Goal: Task Accomplishment & Management: Use online tool/utility

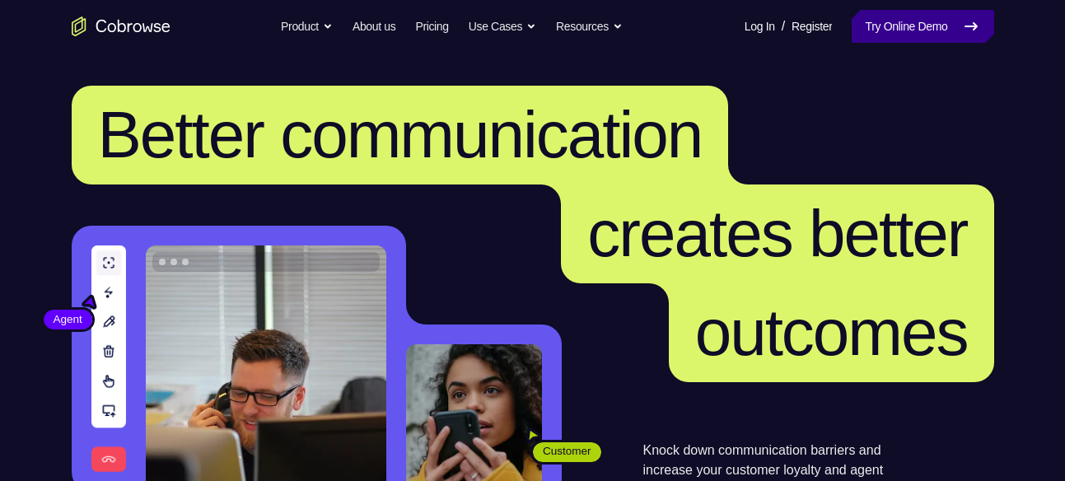
click at [898, 38] on link "Try Online Demo" at bounding box center [923, 26] width 142 height 33
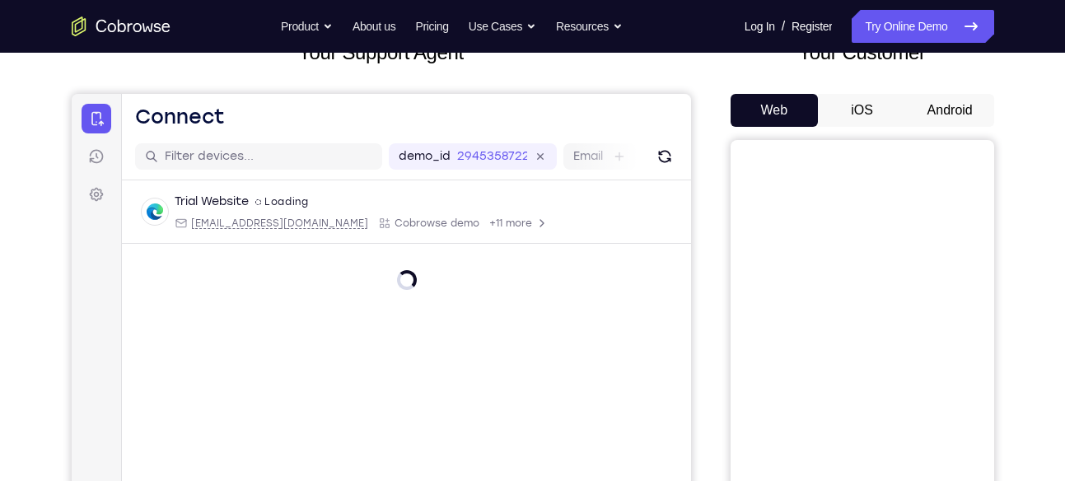
click at [955, 96] on button "Android" at bounding box center [950, 110] width 88 height 33
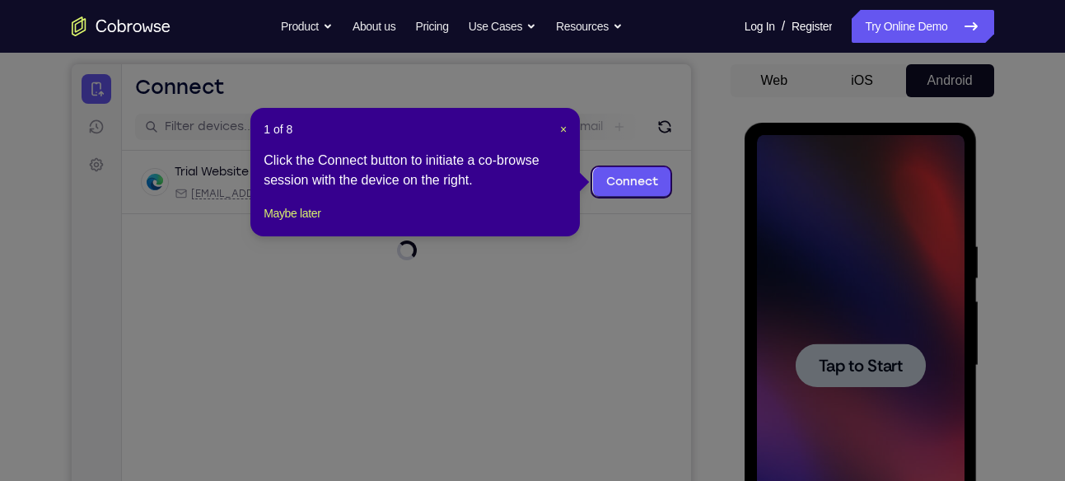
scroll to position [148, 0]
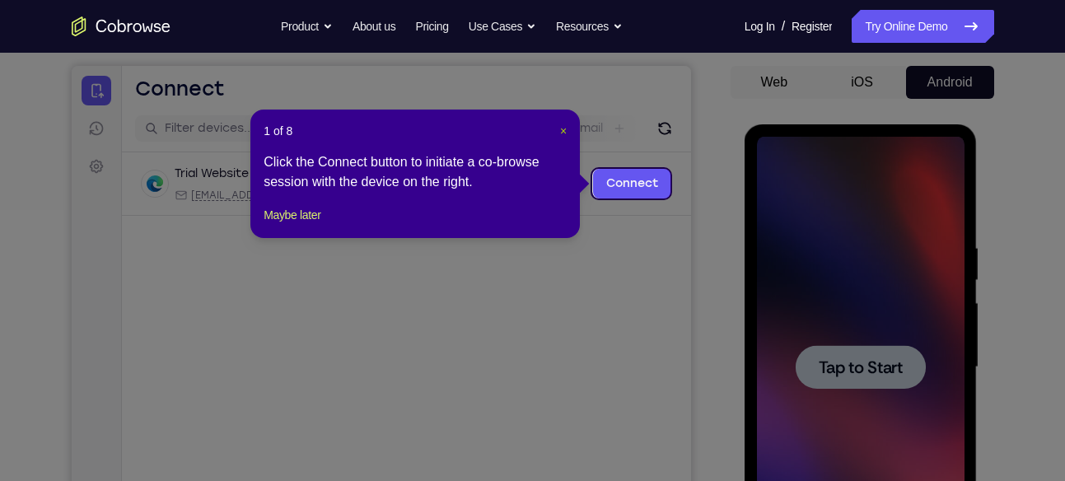
click at [567, 124] on span "×" at bounding box center [563, 130] width 7 height 13
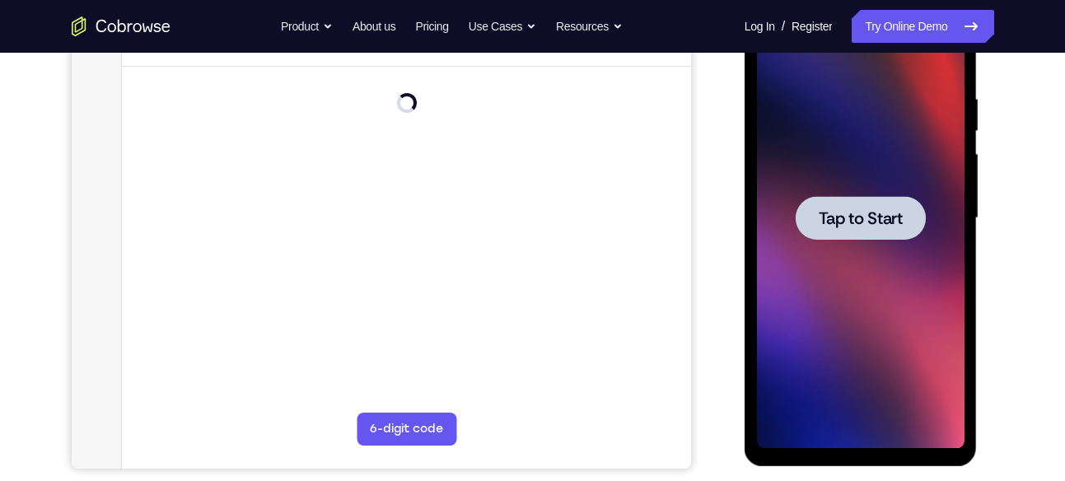
scroll to position [298, 0]
click at [843, 307] on div at bounding box center [861, 217] width 208 height 461
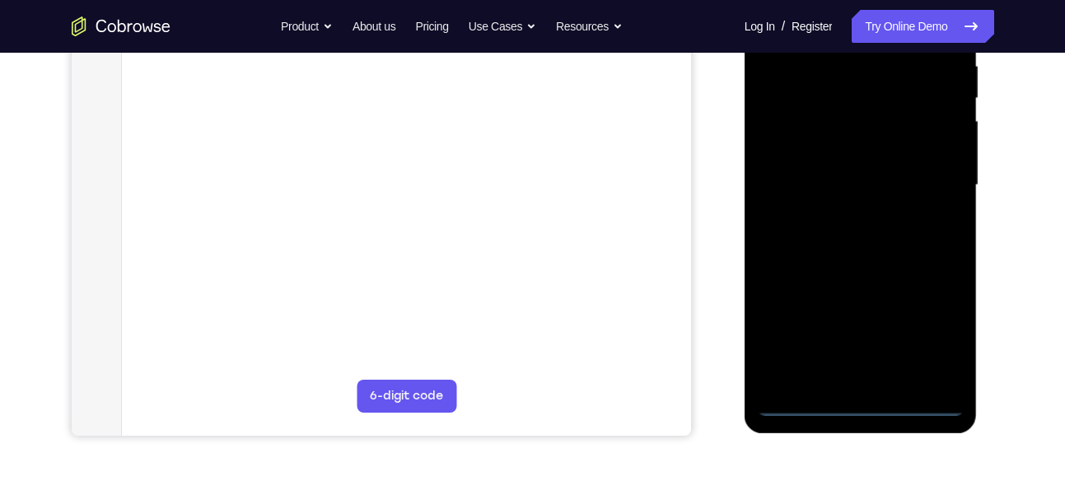
scroll to position [331, 0]
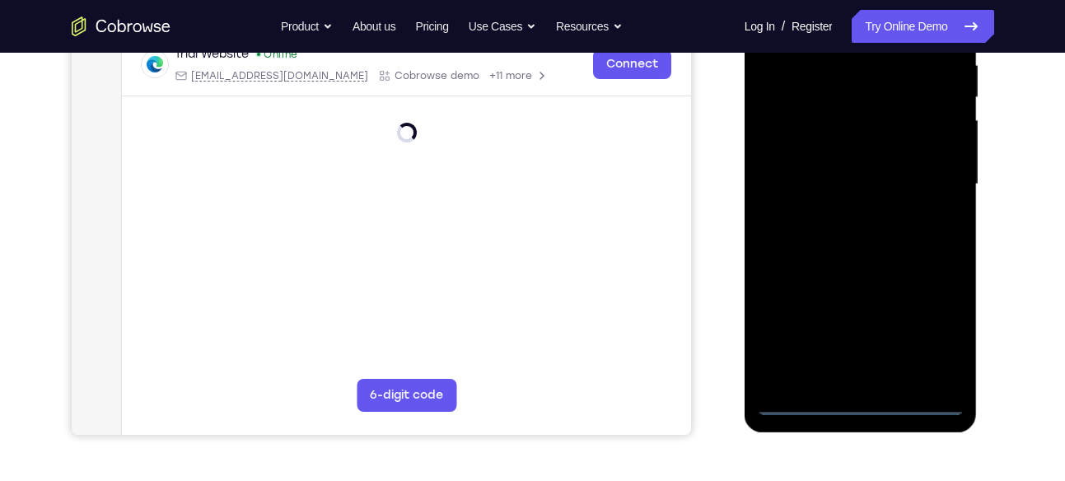
click at [855, 409] on div at bounding box center [861, 184] width 208 height 461
click at [935, 315] on div at bounding box center [861, 184] width 208 height 461
click at [934, 335] on div at bounding box center [861, 184] width 208 height 461
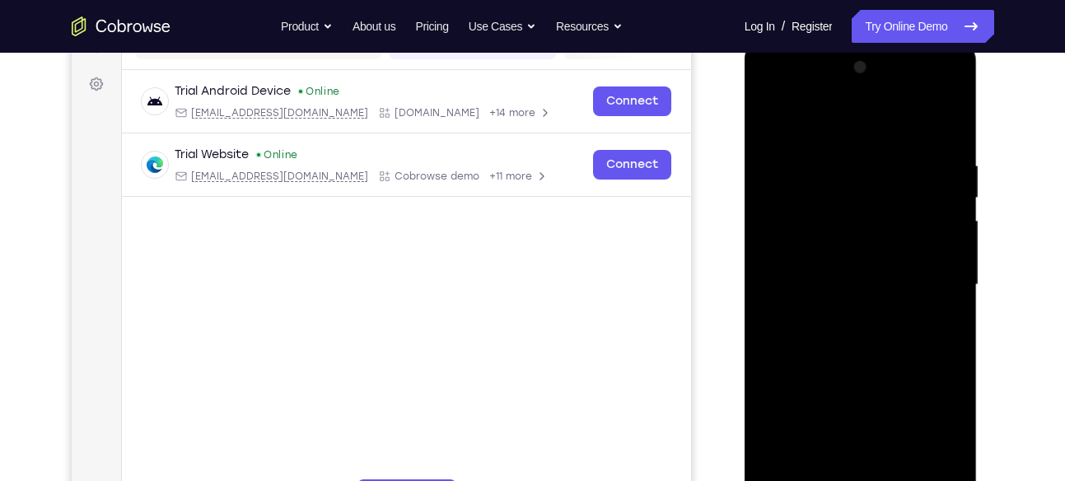
scroll to position [225, 0]
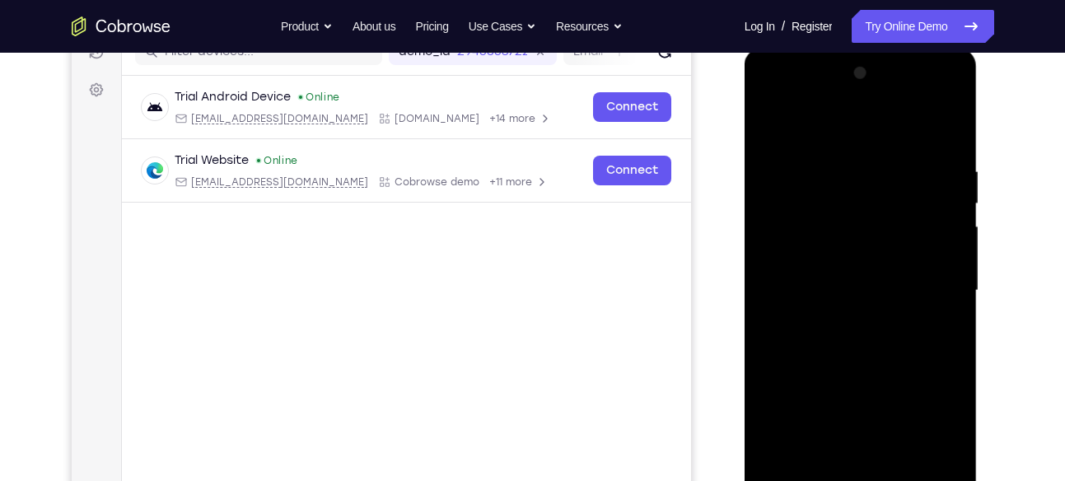
click at [786, 107] on div at bounding box center [861, 290] width 208 height 461
click at [789, 236] on div at bounding box center [861, 290] width 208 height 461
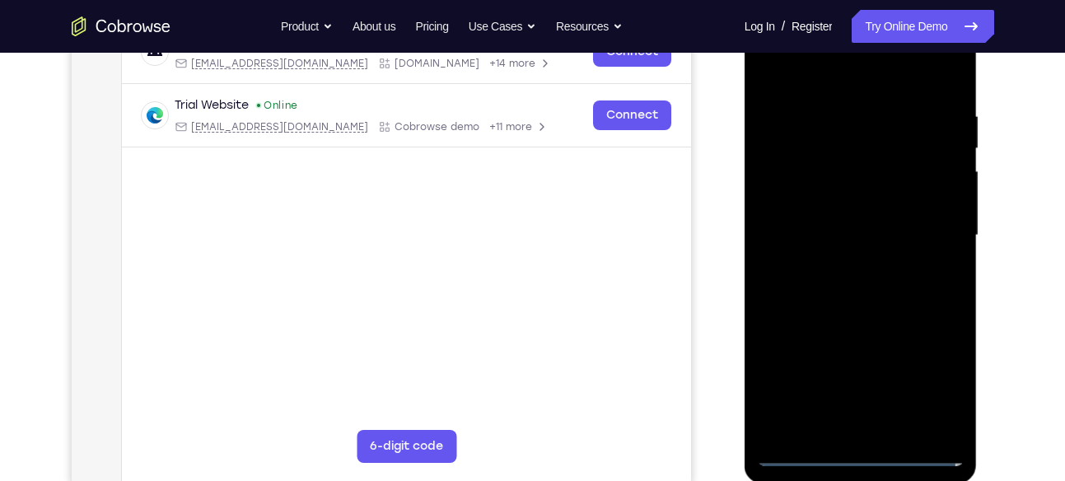
scroll to position [282, 0]
click at [862, 222] on div at bounding box center [861, 233] width 208 height 461
click at [867, 213] on div at bounding box center [861, 233] width 208 height 461
click at [868, 240] on div at bounding box center [861, 233] width 208 height 461
drag, startPoint x: 824, startPoint y: 329, endPoint x: 836, endPoint y: 222, distance: 108.5
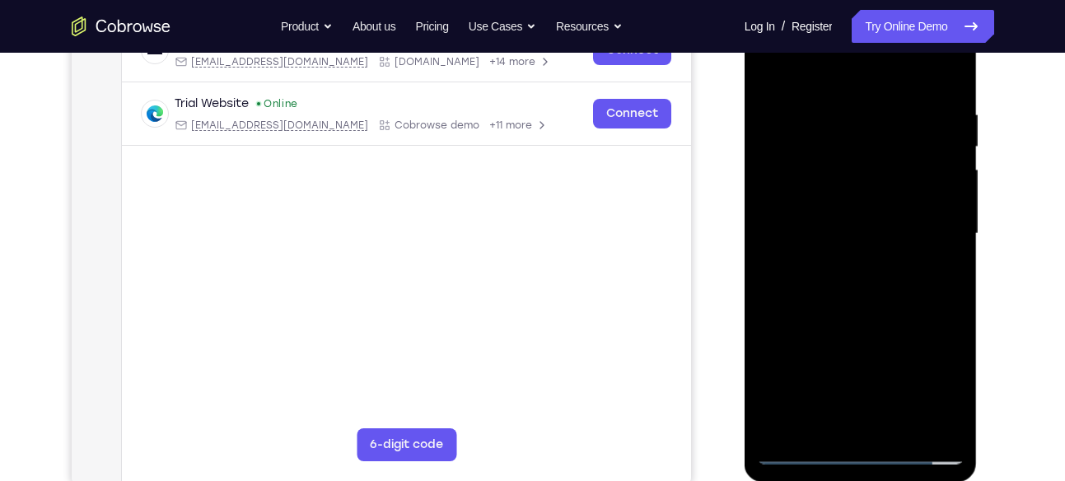
click at [836, 222] on div at bounding box center [861, 233] width 208 height 461
click at [839, 410] on div at bounding box center [861, 233] width 208 height 461
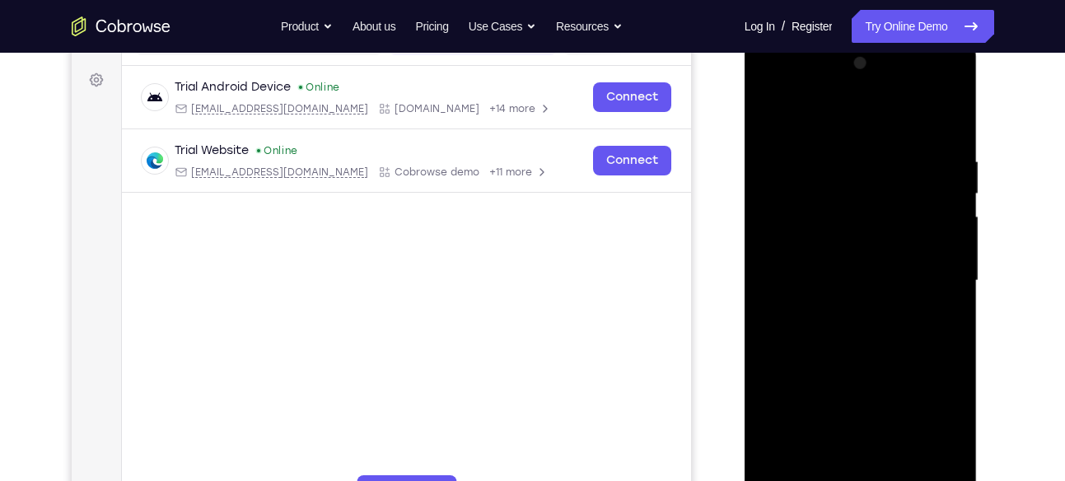
scroll to position [234, 0]
click at [815, 123] on div at bounding box center [861, 281] width 208 height 461
click at [785, 110] on div at bounding box center [861, 281] width 208 height 461
click at [865, 216] on div at bounding box center [861, 281] width 208 height 461
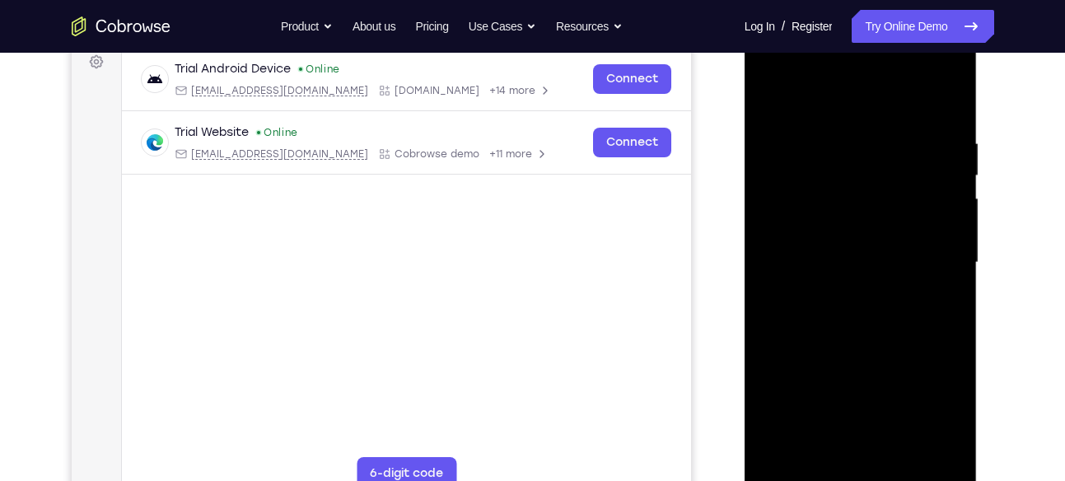
scroll to position [261, 0]
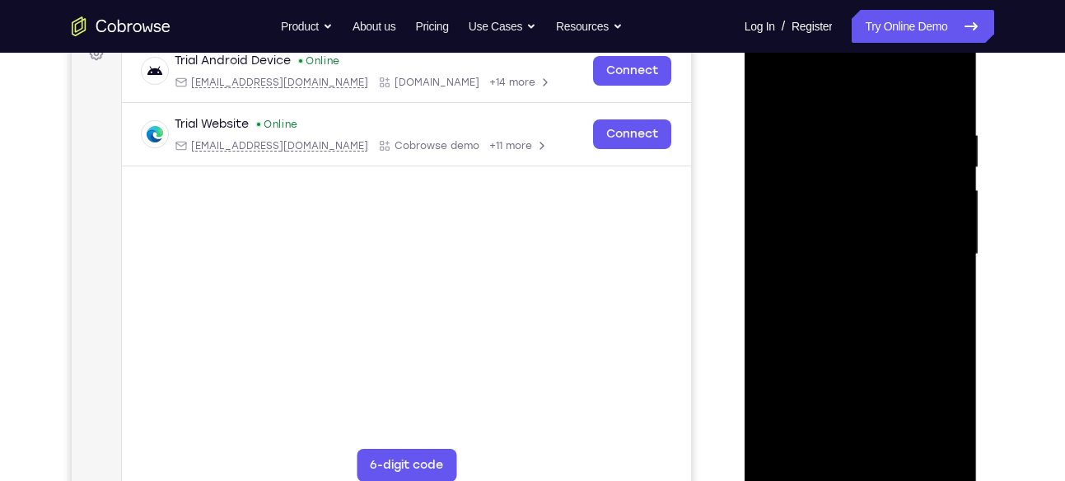
click at [952, 266] on div at bounding box center [861, 254] width 208 height 461
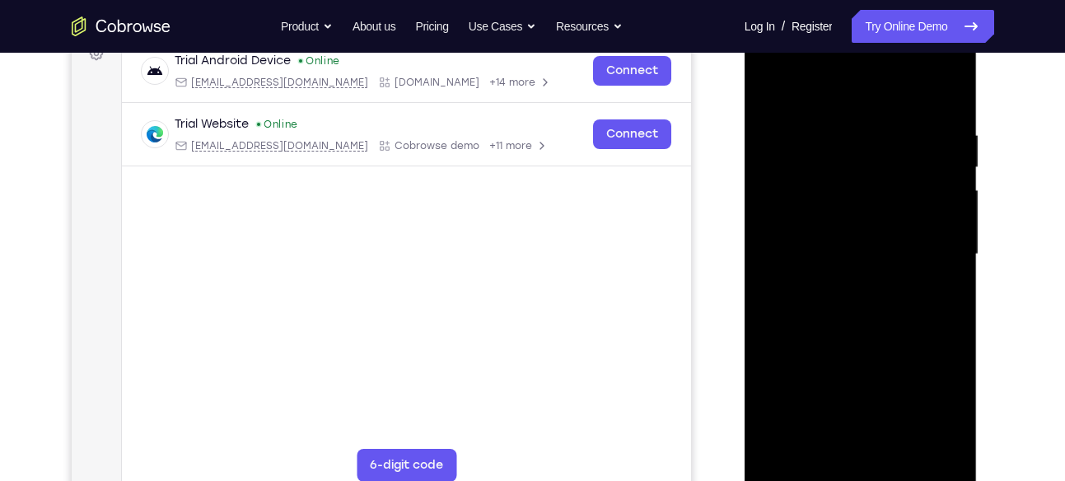
click at [952, 266] on div at bounding box center [861, 254] width 208 height 461
click at [949, 91] on div at bounding box center [861, 254] width 208 height 461
click at [844, 227] on div at bounding box center [861, 254] width 208 height 461
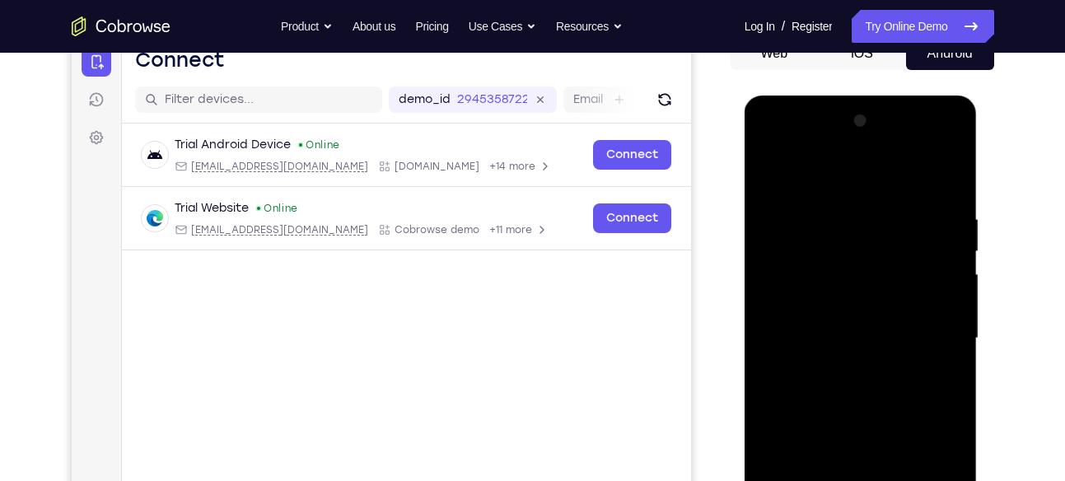
scroll to position [175, 0]
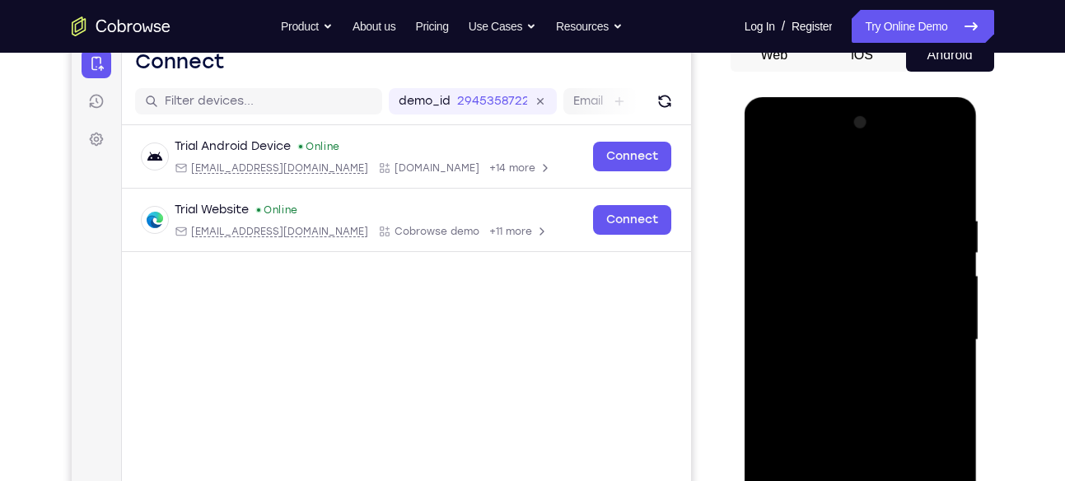
click at [931, 147] on div at bounding box center [861, 340] width 208 height 461
click at [806, 147] on div at bounding box center [861, 340] width 208 height 461
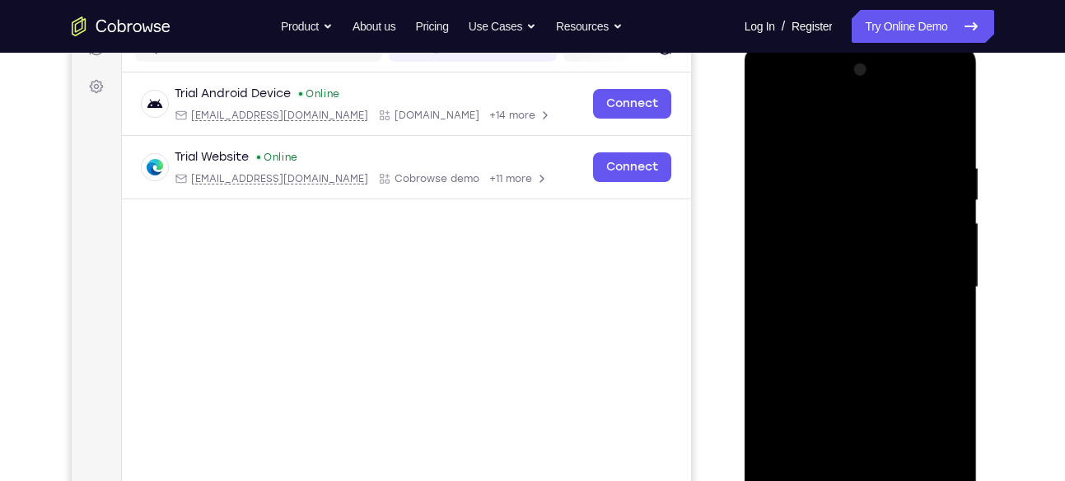
click at [928, 282] on div at bounding box center [861, 287] width 208 height 461
click at [872, 312] on div at bounding box center [861, 287] width 208 height 461
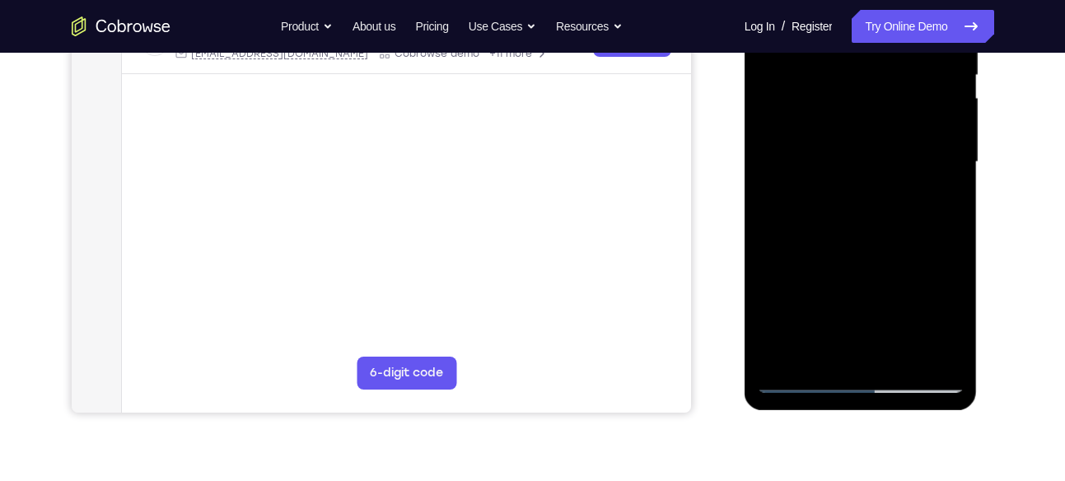
scroll to position [355, 0]
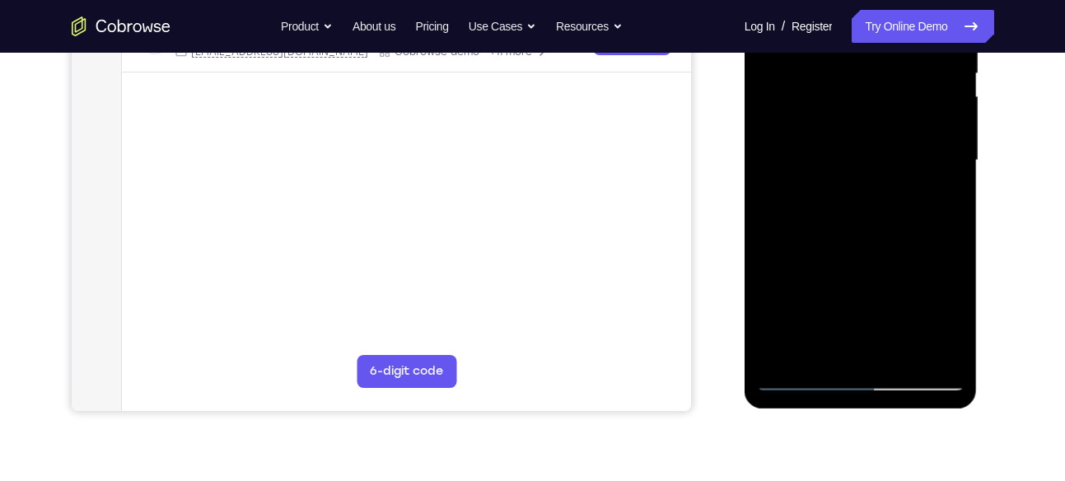
click at [804, 381] on div at bounding box center [861, 160] width 208 height 461
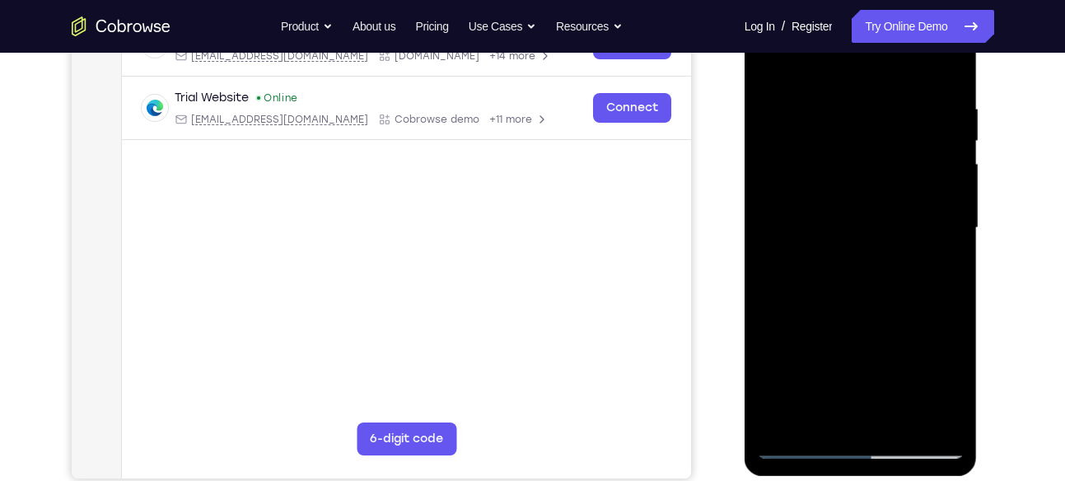
scroll to position [281, 0]
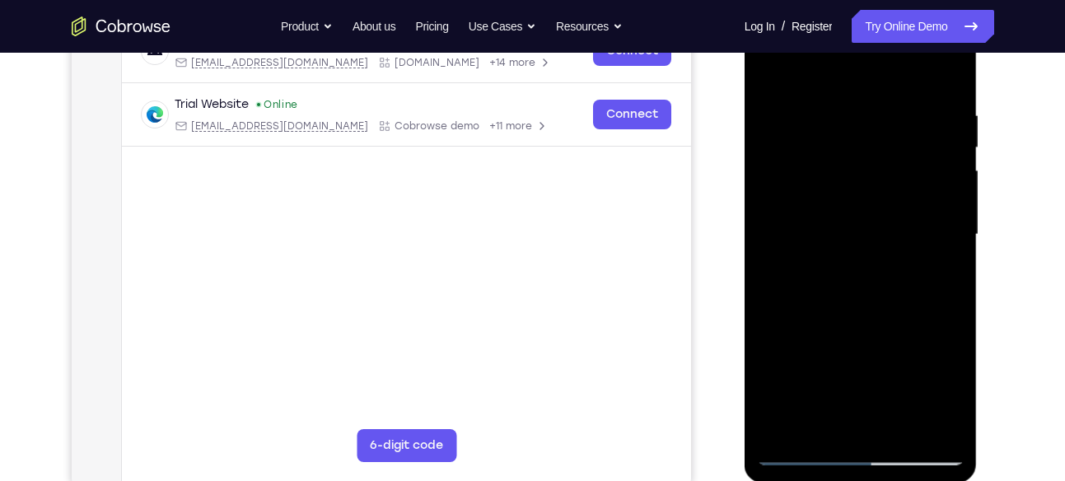
click at [927, 225] on div at bounding box center [861, 234] width 208 height 461
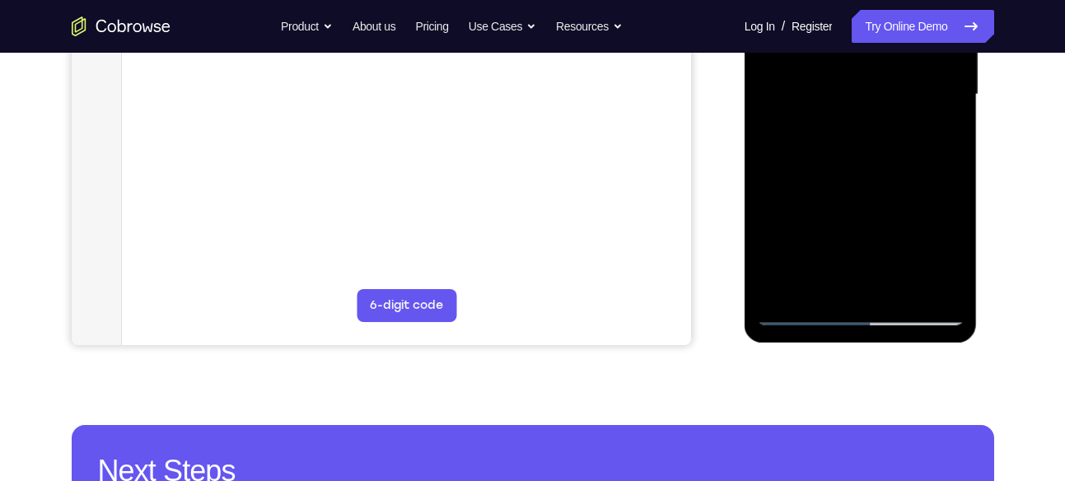
scroll to position [420, 0]
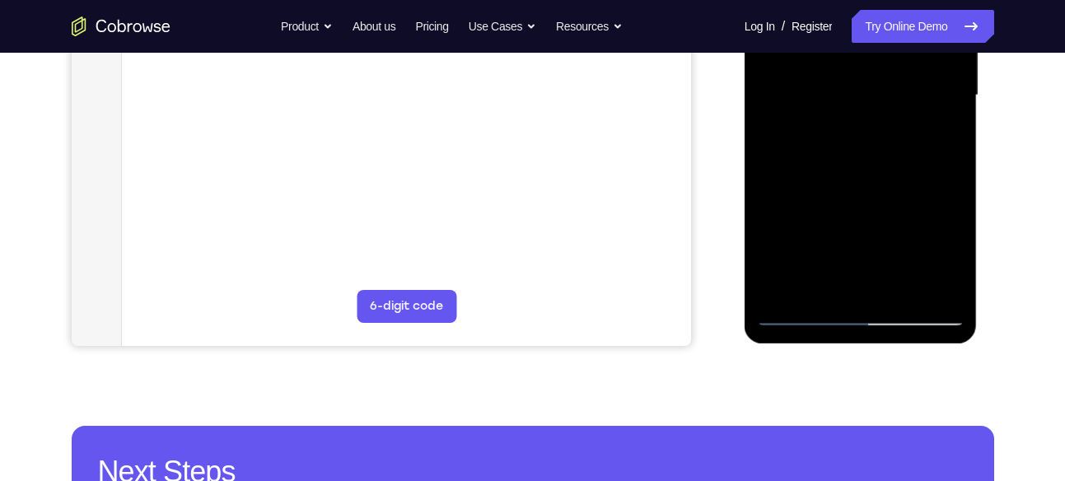
click at [948, 285] on div at bounding box center [861, 95] width 208 height 461
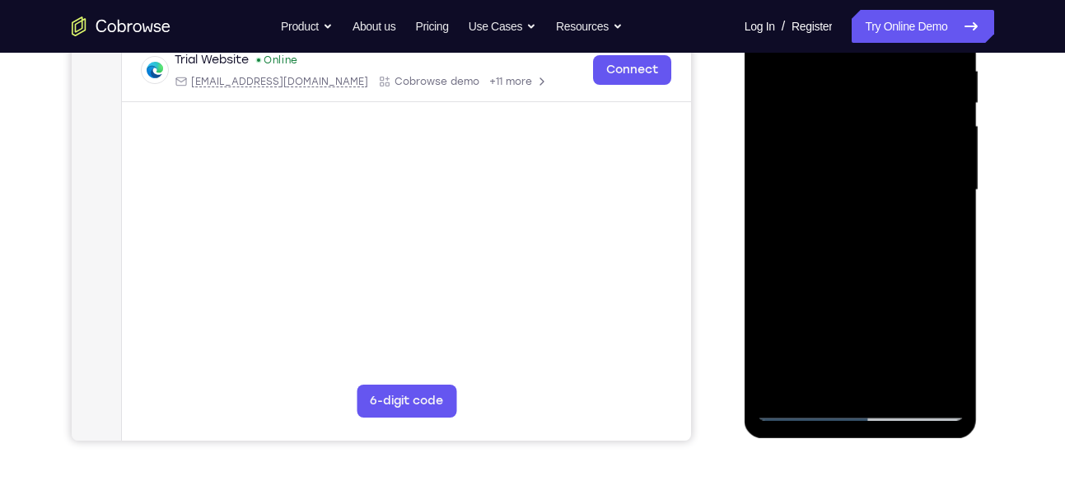
scroll to position [325, 0]
click at [885, 293] on div at bounding box center [861, 190] width 208 height 461
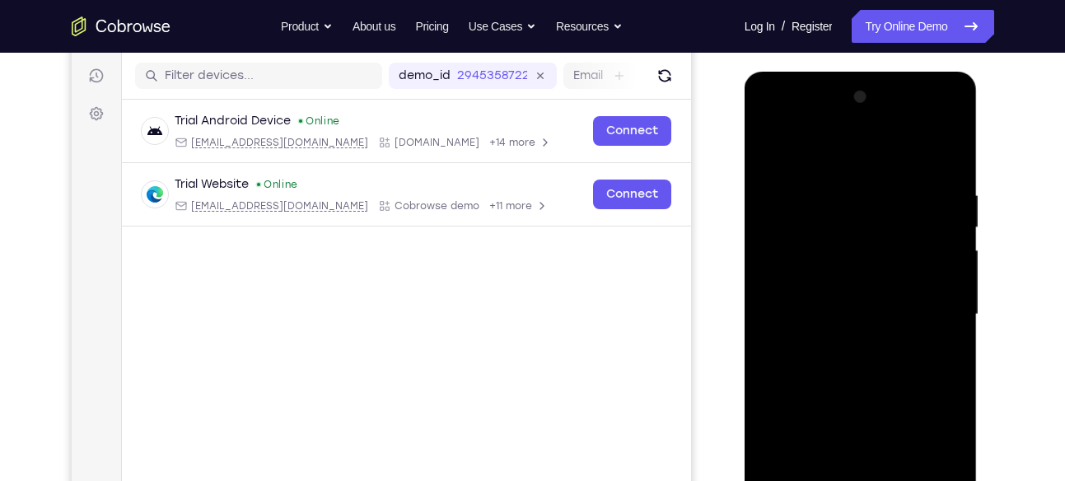
scroll to position [200, 0]
click at [932, 128] on div at bounding box center [861, 315] width 208 height 461
click at [829, 196] on div at bounding box center [861, 315] width 208 height 461
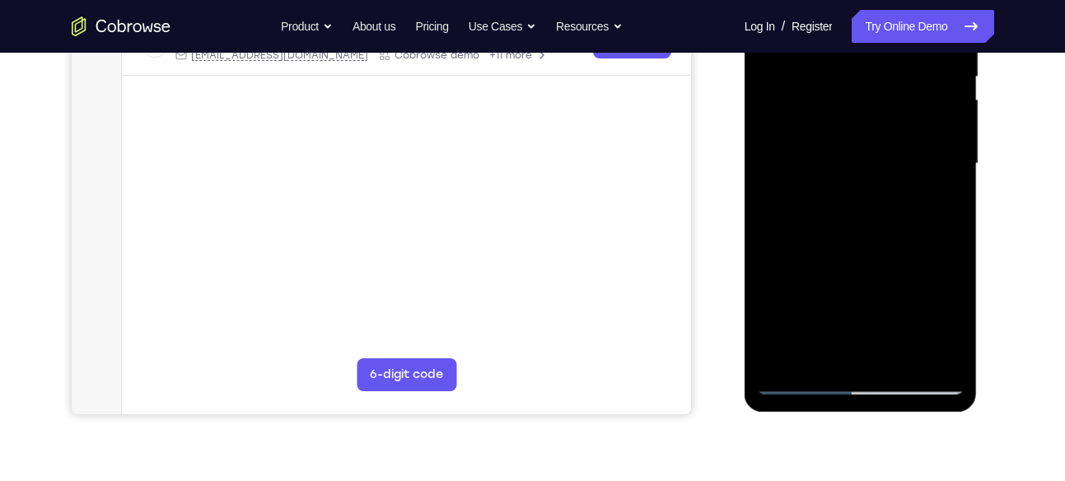
scroll to position [353, 0]
drag, startPoint x: 907, startPoint y: 148, endPoint x: 740, endPoint y: 170, distance: 168.7
click at [745, 170] on html "Online web based iOS Simulators and Android Emulators. Run iPhone, iPad, Mobile…" at bounding box center [862, 167] width 235 height 494
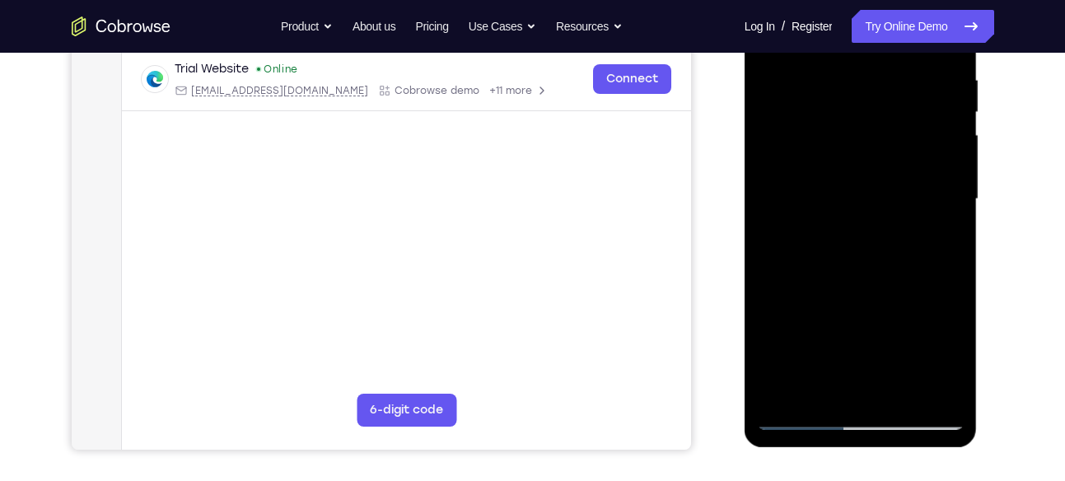
scroll to position [315, 0]
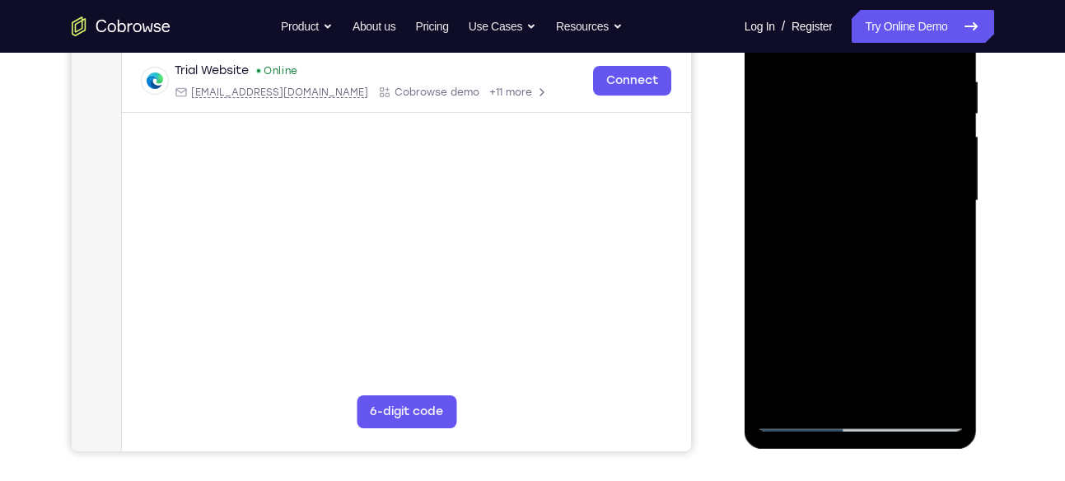
drag, startPoint x: 911, startPoint y: 166, endPoint x: 785, endPoint y: 192, distance: 128.6
click at [785, 192] on div at bounding box center [861, 200] width 208 height 461
drag, startPoint x: 927, startPoint y: 183, endPoint x: 751, endPoint y: 206, distance: 176.9
click at [751, 206] on div at bounding box center [861, 203] width 233 height 491
drag, startPoint x: 890, startPoint y: 189, endPoint x: 785, endPoint y: 184, distance: 104.8
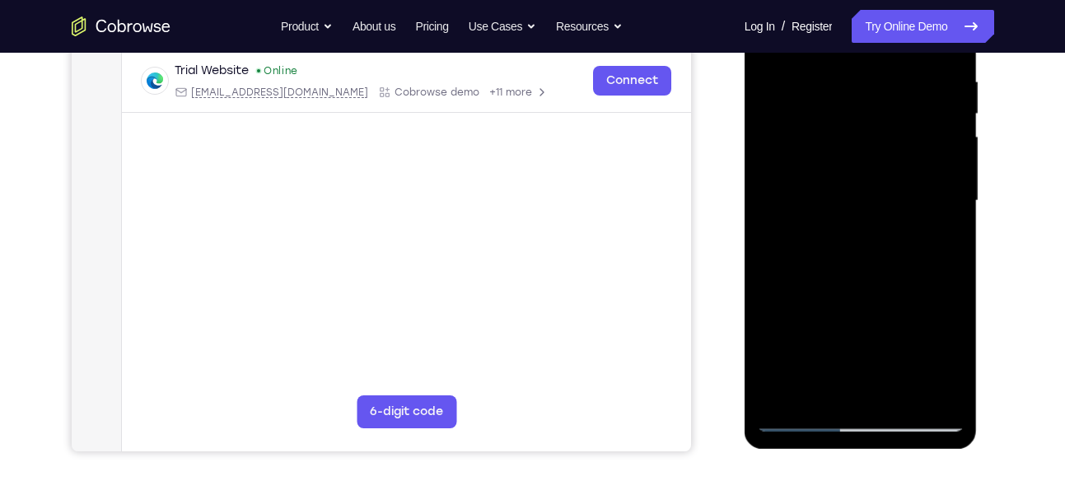
click at [785, 184] on div at bounding box center [861, 200] width 208 height 461
drag, startPoint x: 899, startPoint y: 185, endPoint x: 744, endPoint y: 210, distance: 156.8
click at [745, 210] on div at bounding box center [861, 203] width 233 height 491
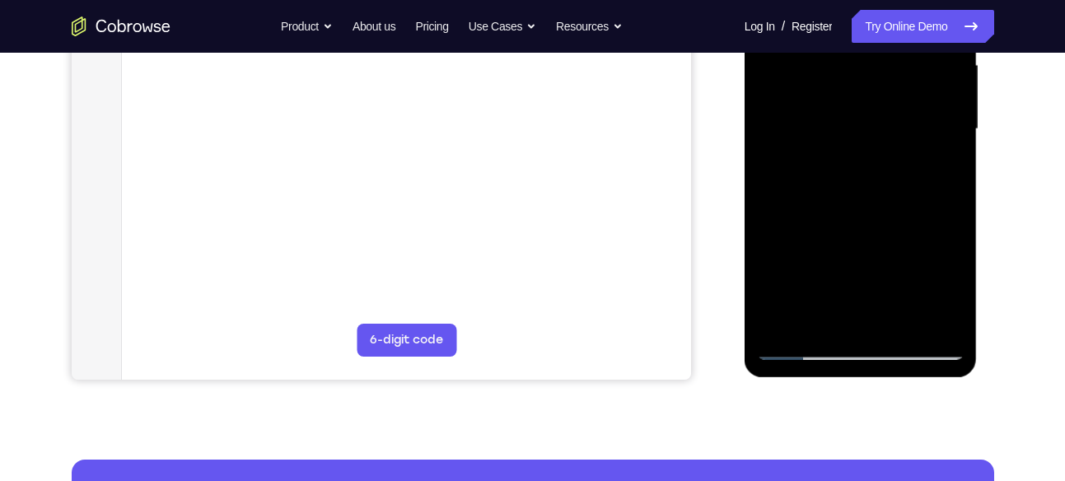
scroll to position [402, 0]
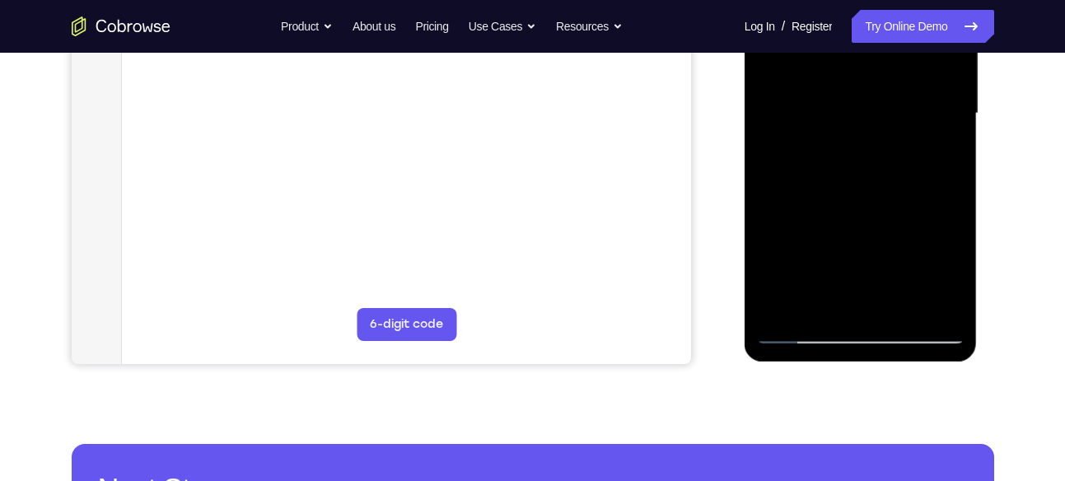
click at [900, 242] on div at bounding box center [861, 113] width 208 height 461
